Goal: Task Accomplishment & Management: Use online tool/utility

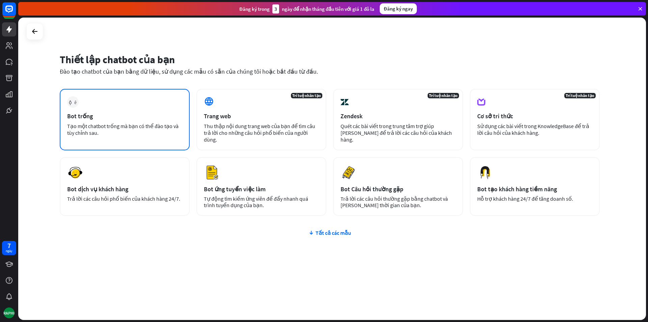
click at [166, 124] on font "Tạo một chatbot trống mà bạn có thể đào tạo và tùy chỉnh sau." at bounding box center [122, 130] width 111 height 14
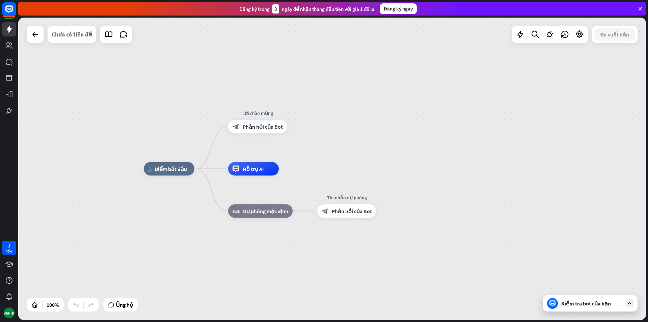
click at [73, 34] on font "Chưa có tiêu đề" at bounding box center [72, 34] width 41 height 8
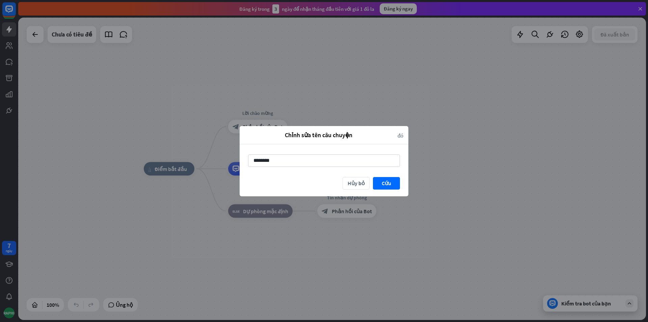
drag, startPoint x: 280, startPoint y: 156, endPoint x: 213, endPoint y: 169, distance: 68.3
click at [219, 166] on div "Chỉnh sửa tên câu chuyện đóng ******** Hủy bỏ [GEOGRAPHIC_DATA]" at bounding box center [324, 161] width 648 height 322
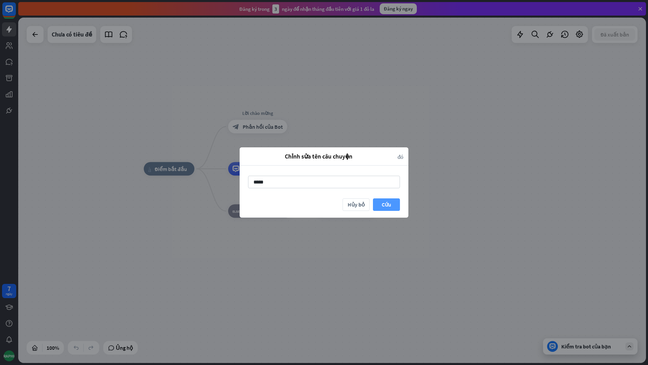
type input "*****"
click at [384, 206] on font "Cứu" at bounding box center [386, 204] width 9 height 7
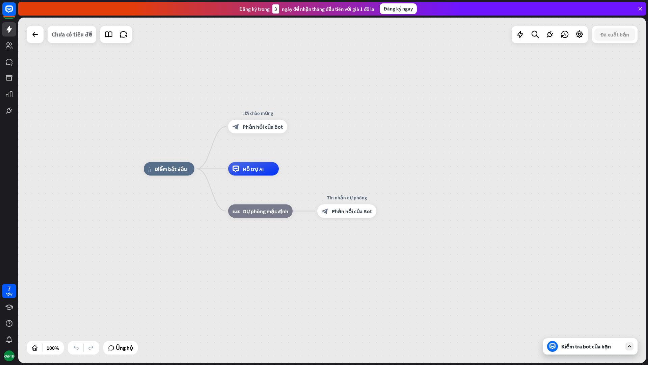
click at [74, 34] on font "Chưa có tiêu đề" at bounding box center [72, 34] width 41 height 8
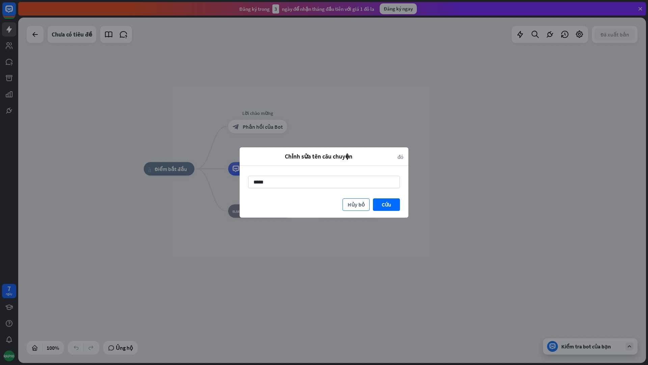
click at [357, 203] on font "Hủy bỏ" at bounding box center [356, 204] width 17 height 7
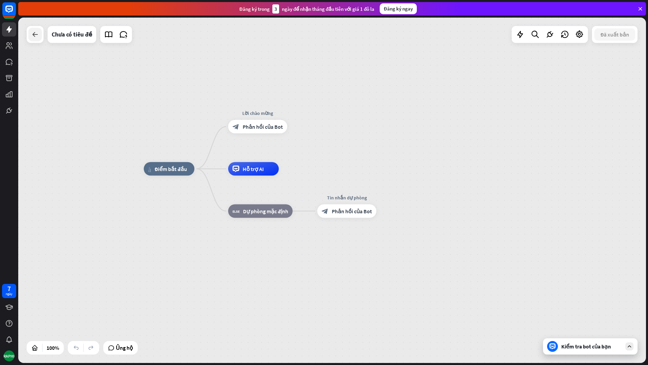
click at [38, 37] on icon at bounding box center [35, 34] width 8 height 8
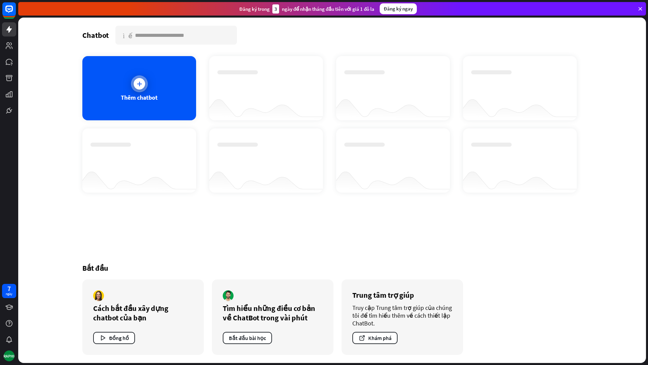
click at [148, 96] on font "Thêm chatbot" at bounding box center [139, 98] width 37 height 8
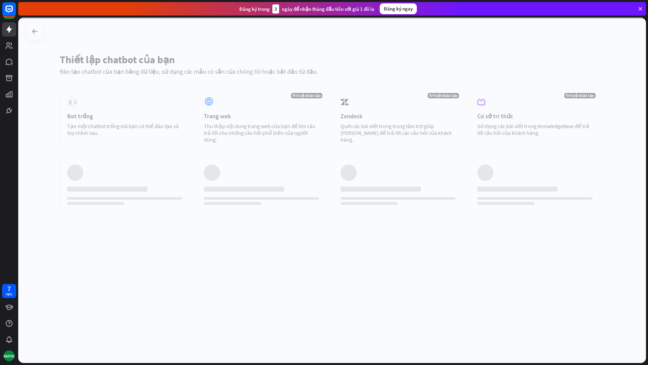
drag, startPoint x: 114, startPoint y: 117, endPoint x: 109, endPoint y: 120, distance: 5.6
click at [114, 119] on div at bounding box center [332, 190] width 628 height 345
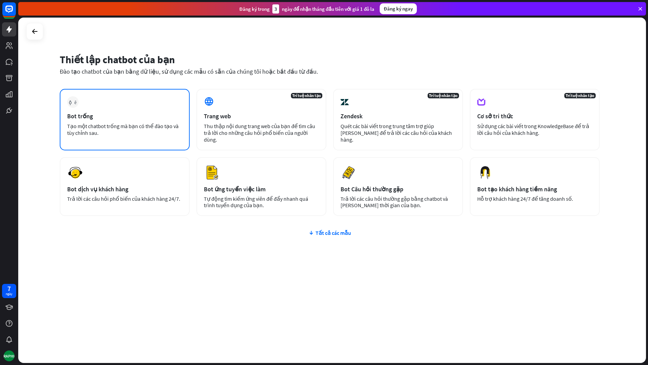
click at [130, 118] on div "Bot trống" at bounding box center [124, 116] width 115 height 8
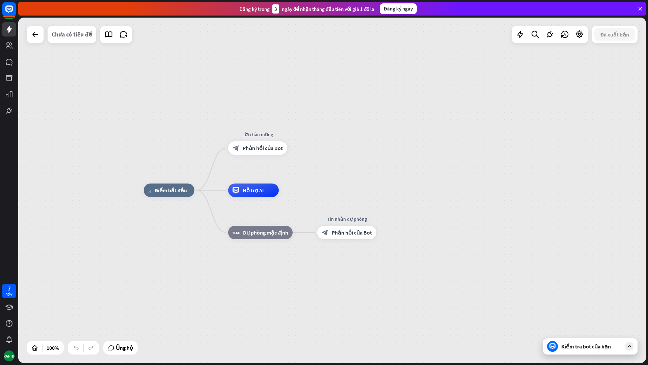
click at [79, 40] on div "Chưa có tiêu đề" at bounding box center [72, 34] width 41 height 17
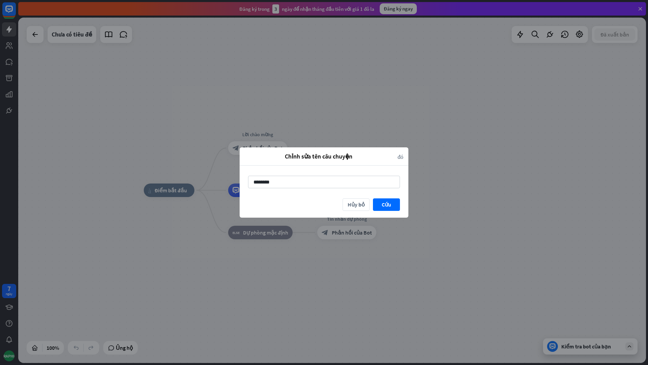
drag, startPoint x: 331, startPoint y: 188, endPoint x: 219, endPoint y: 181, distance: 111.6
click at [219, 182] on div "Chỉnh sửa tên câu chuyện đóng ******** Hủy bỏ [GEOGRAPHIC_DATA]" at bounding box center [324, 182] width 648 height 365
type input "******"
click at [383, 205] on font "Cứu" at bounding box center [386, 204] width 9 height 7
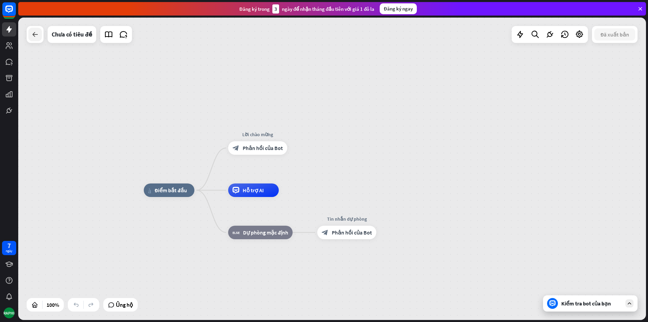
click at [30, 32] on div at bounding box center [35, 35] width 14 height 14
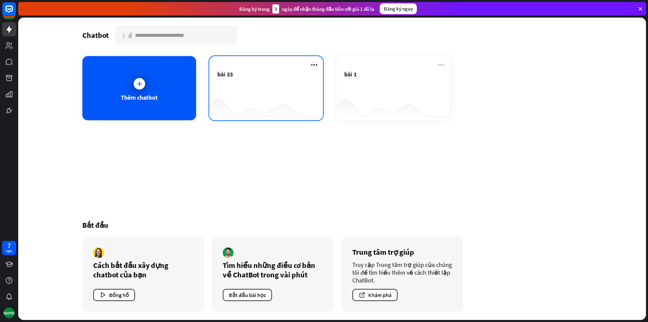
click at [313, 65] on icon at bounding box center [314, 65] width 8 height 8
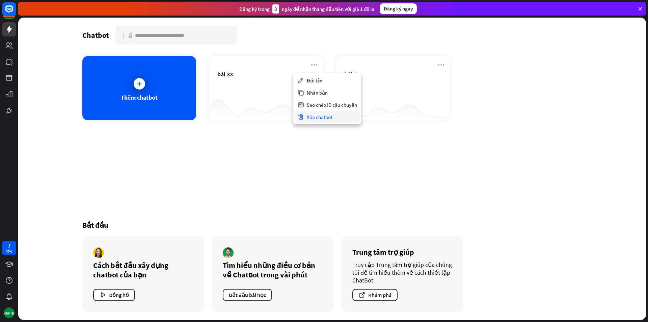
click at [326, 119] on font "Xóa chatbot" at bounding box center [320, 117] width 26 height 6
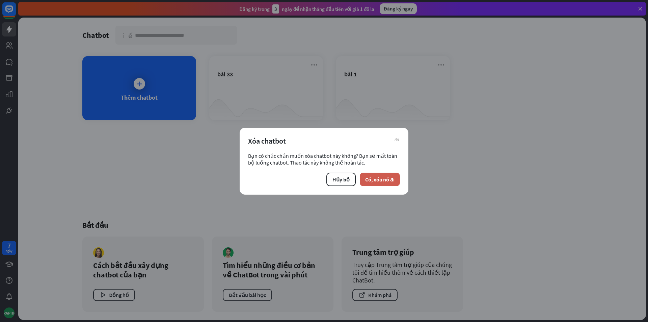
click at [374, 177] on font "Có, xóa nó đi" at bounding box center [379, 179] width 29 height 7
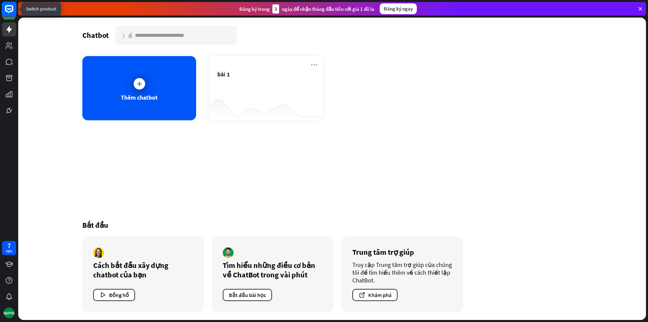
click at [4, 8] on rect at bounding box center [9, 9] width 15 height 15
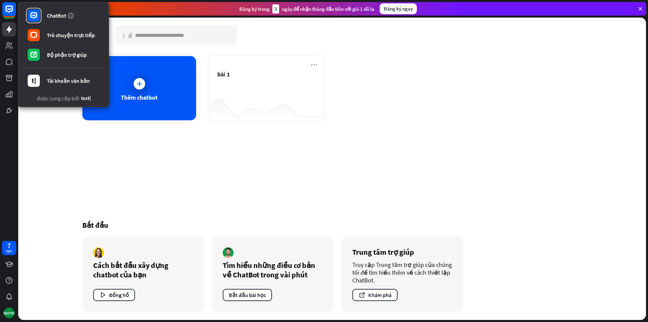
click at [475, 37] on div "Chatbot tìm kiếm" at bounding box center [332, 35] width 500 height 19
